Goal: Check status: Check status

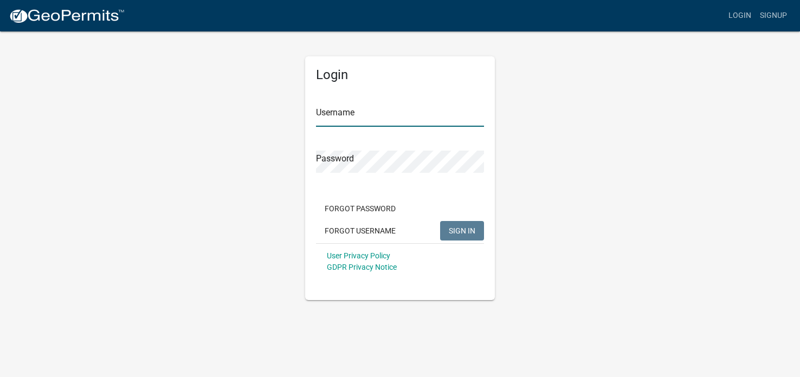
type input "[EMAIL_ADDRESS][DOMAIN_NAME]"
click at [458, 229] on span "SIGN IN" at bounding box center [462, 230] width 27 height 9
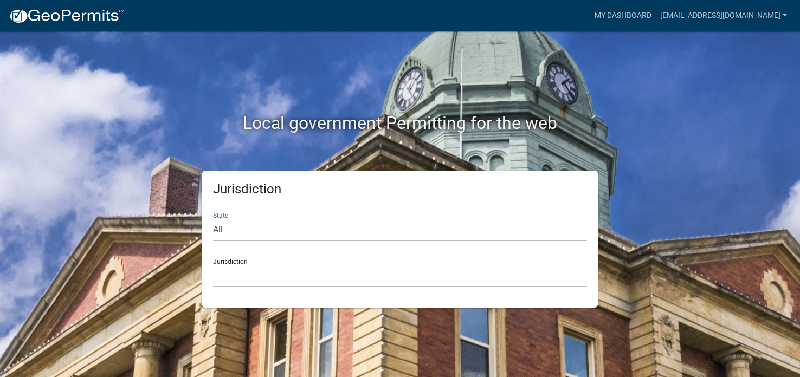
click at [217, 230] on select "All [US_STATE] [US_STATE] [US_STATE] [US_STATE] [US_STATE] [US_STATE] [US_STATE…" at bounding box center [400, 230] width 374 height 22
select select "[US_STATE]"
click at [213, 219] on select "All [US_STATE] [US_STATE] [US_STATE] [US_STATE] [US_STATE] [US_STATE] [US_STATE…" at bounding box center [400, 230] width 374 height 22
click at [316, 274] on select "[GEOGRAPHIC_DATA], [US_STATE] [GEOGRAPHIC_DATA], [US_STATE] [GEOGRAPHIC_DATA], …" at bounding box center [400, 276] width 374 height 22
click at [245, 271] on select "[GEOGRAPHIC_DATA], [US_STATE] [GEOGRAPHIC_DATA], [US_STATE][PERSON_NAME][GEOGRA…" at bounding box center [400, 276] width 374 height 22
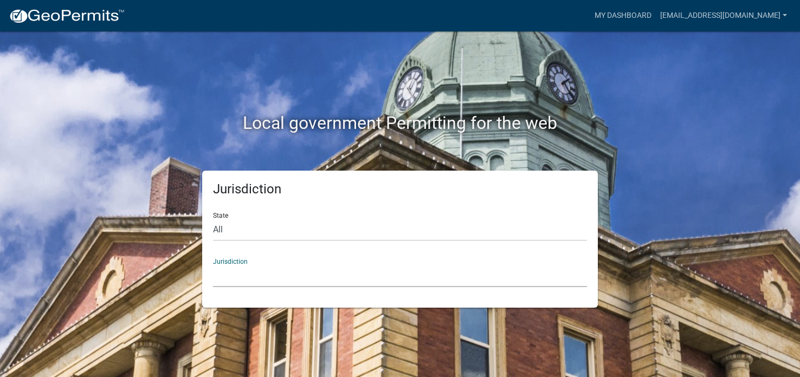
drag, startPoint x: 728, startPoint y: 172, endPoint x: 726, endPoint y: 163, distance: 8.8
click at [727, 166] on div "Local government Permitting for the web Jurisdiction State All [US_STATE] [US_S…" at bounding box center [400, 188] width 800 height 377
click at [225, 215] on div "State All [US_STATE] [US_STATE] [US_STATE] [US_STATE] [US_STATE] [US_STATE] [US…" at bounding box center [400, 222] width 374 height 37
click at [220, 231] on select "All [US_STATE] [US_STATE] [US_STATE] [US_STATE] [US_STATE] [US_STATE] [US_STATE…" at bounding box center [400, 230] width 374 height 22
select select "[US_STATE]"
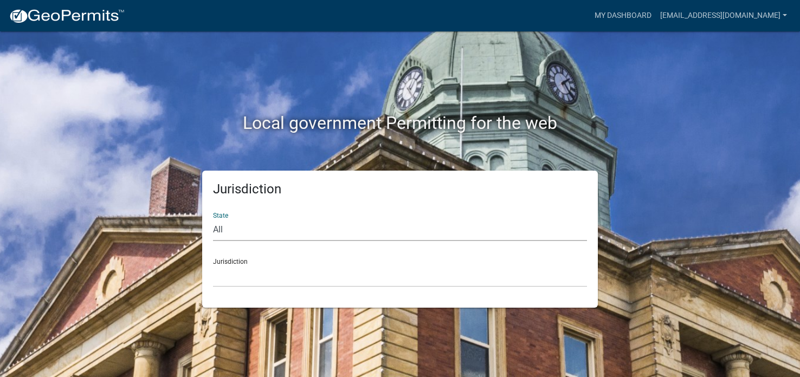
click at [213, 219] on select "All [US_STATE] [US_STATE] [US_STATE] [US_STATE] [US_STATE] [US_STATE] [US_STATE…" at bounding box center [400, 230] width 374 height 22
click at [235, 264] on div "Jurisdiction [GEOGRAPHIC_DATA], [US_STATE] [GEOGRAPHIC_DATA], [US_STATE] [GEOGR…" at bounding box center [400, 268] width 374 height 37
click at [233, 260] on div "Jurisdiction [GEOGRAPHIC_DATA], [US_STATE] [GEOGRAPHIC_DATA], [US_STATE] [GEOGR…" at bounding box center [400, 268] width 374 height 37
click at [217, 262] on div "Jurisdiction [GEOGRAPHIC_DATA], [US_STATE] [GEOGRAPHIC_DATA], [US_STATE] [GEOGR…" at bounding box center [400, 268] width 374 height 37
click at [281, 275] on select "[GEOGRAPHIC_DATA], [US_STATE] [GEOGRAPHIC_DATA], [US_STATE] [GEOGRAPHIC_DATA], …" at bounding box center [400, 276] width 374 height 22
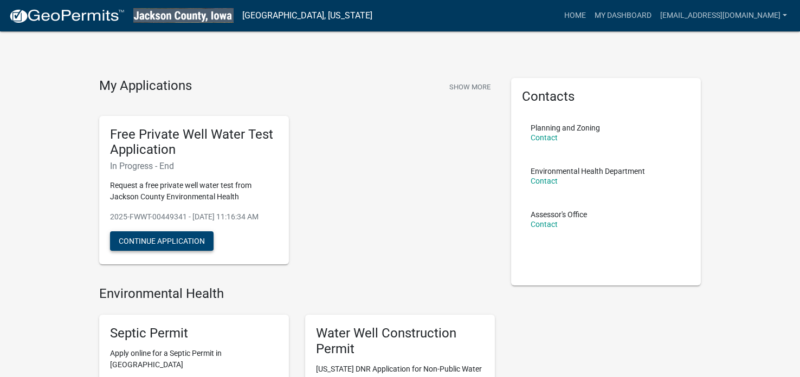
click at [177, 251] on button "Continue Application" at bounding box center [162, 242] width 104 height 20
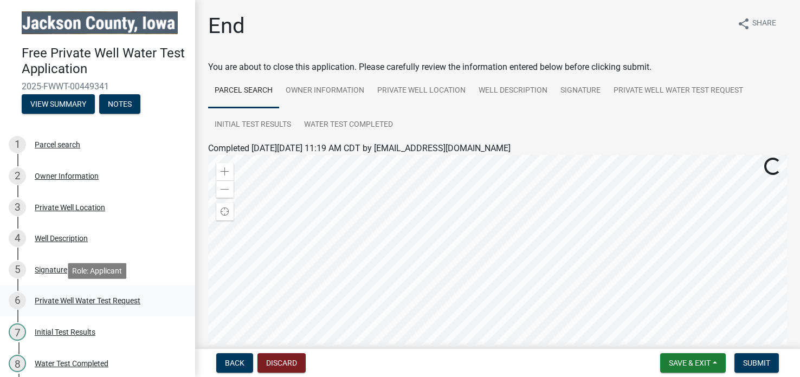
click at [105, 304] on div "Private Well Water Test Request" at bounding box center [88, 301] width 106 height 8
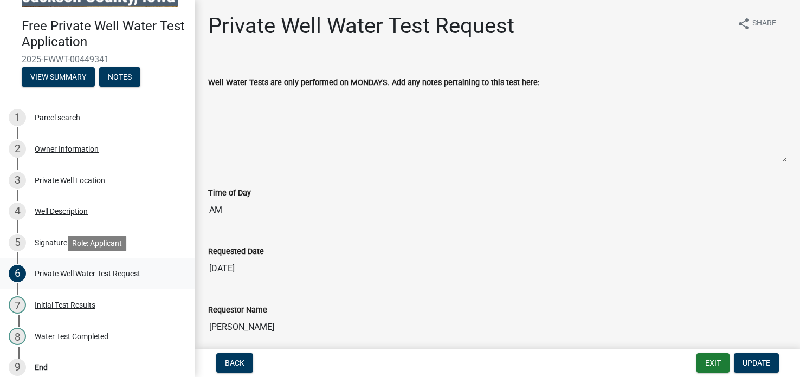
scroll to position [29, 0]
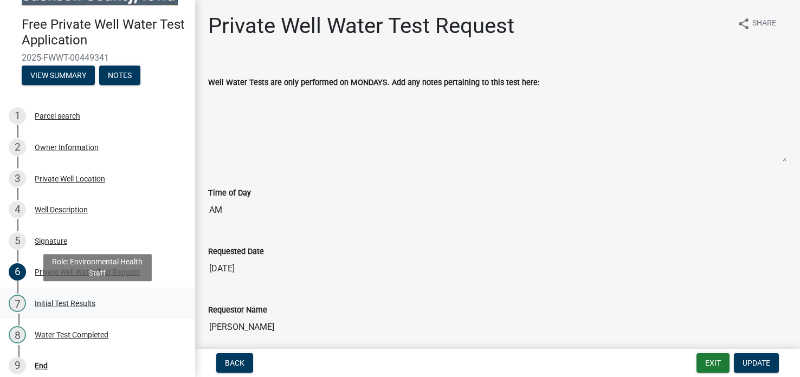
click at [80, 304] on div "Initial Test Results" at bounding box center [65, 304] width 61 height 8
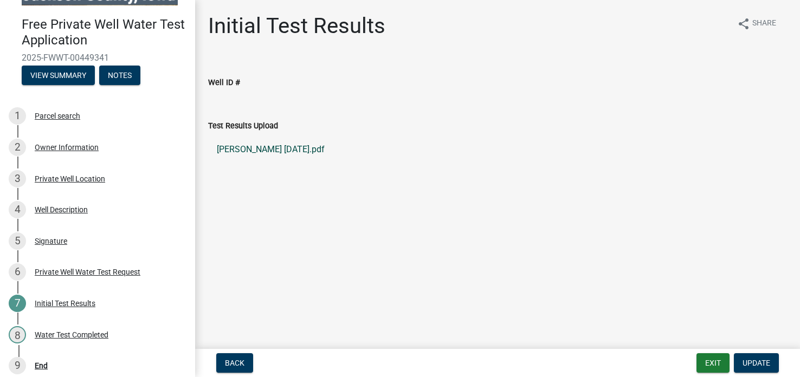
click at [265, 151] on link "[PERSON_NAME] [DATE].pdf" at bounding box center [497, 150] width 579 height 26
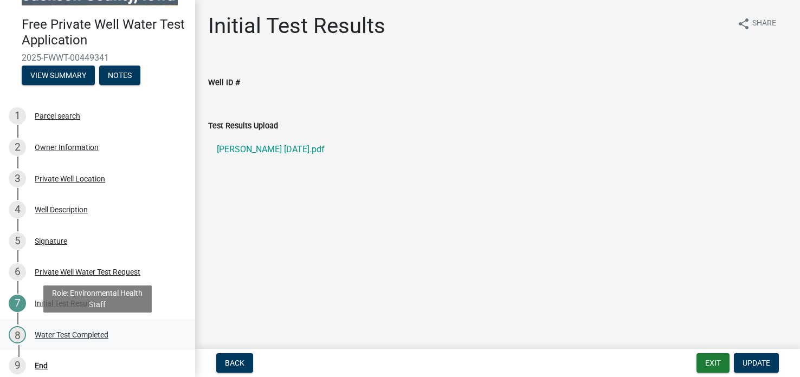
click at [57, 336] on div "Water Test Completed" at bounding box center [72, 335] width 74 height 8
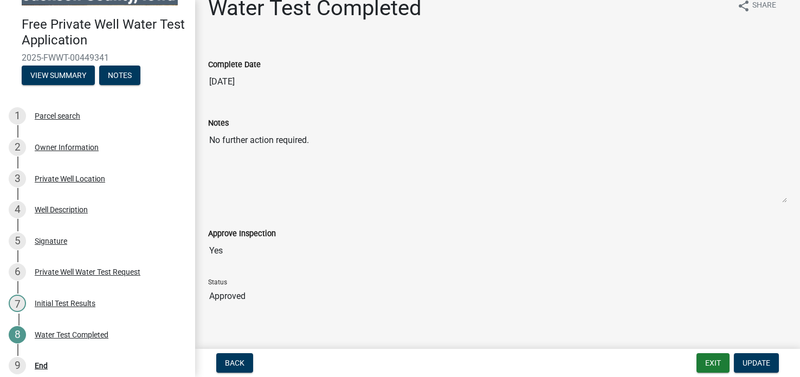
scroll to position [21, 0]
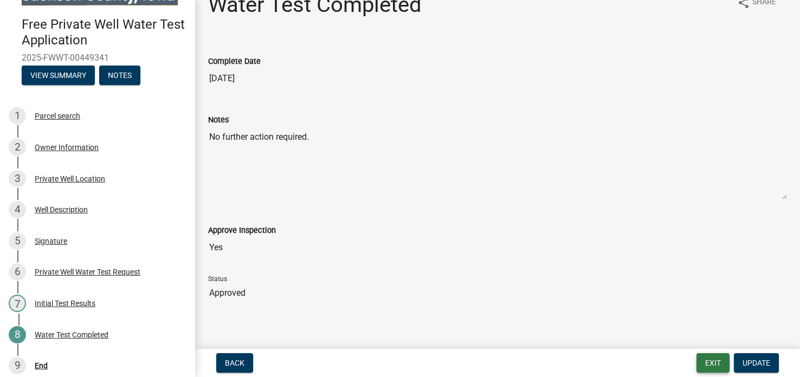
click at [705, 363] on button "Exit" at bounding box center [713, 364] width 33 height 20
